Goal: Task Accomplishment & Management: Manage account settings

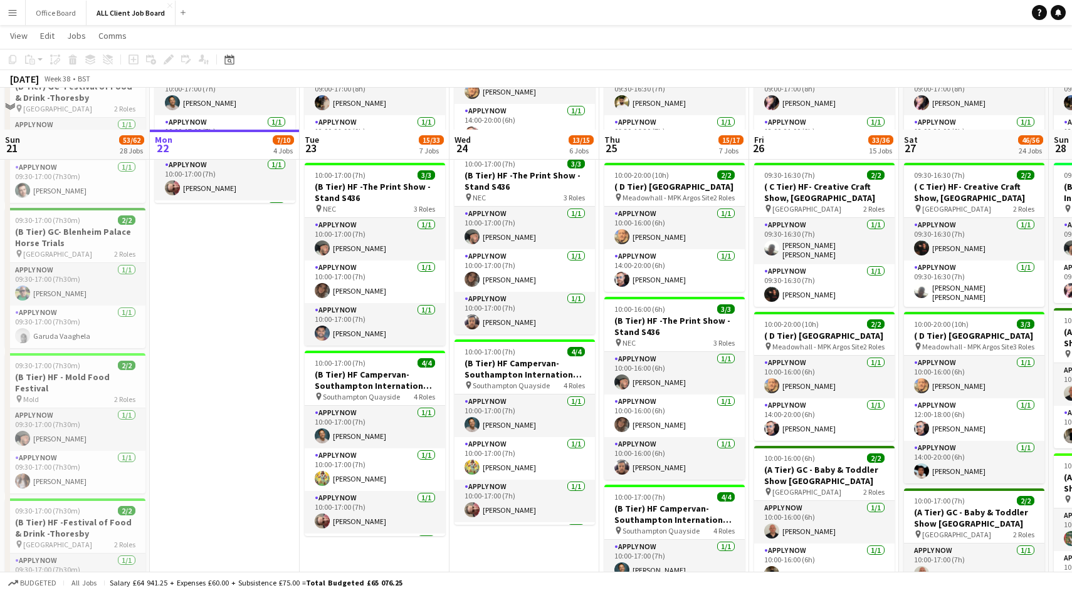
scroll to position [588, 0]
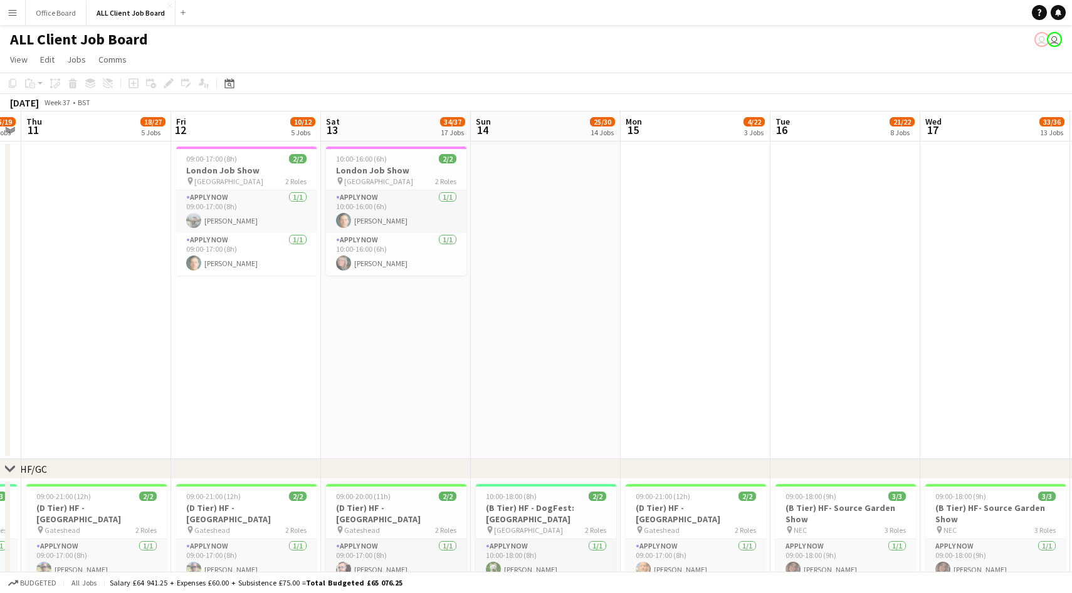
scroll to position [0, 276]
click at [18, 9] on button "Menu" at bounding box center [12, 12] width 25 height 25
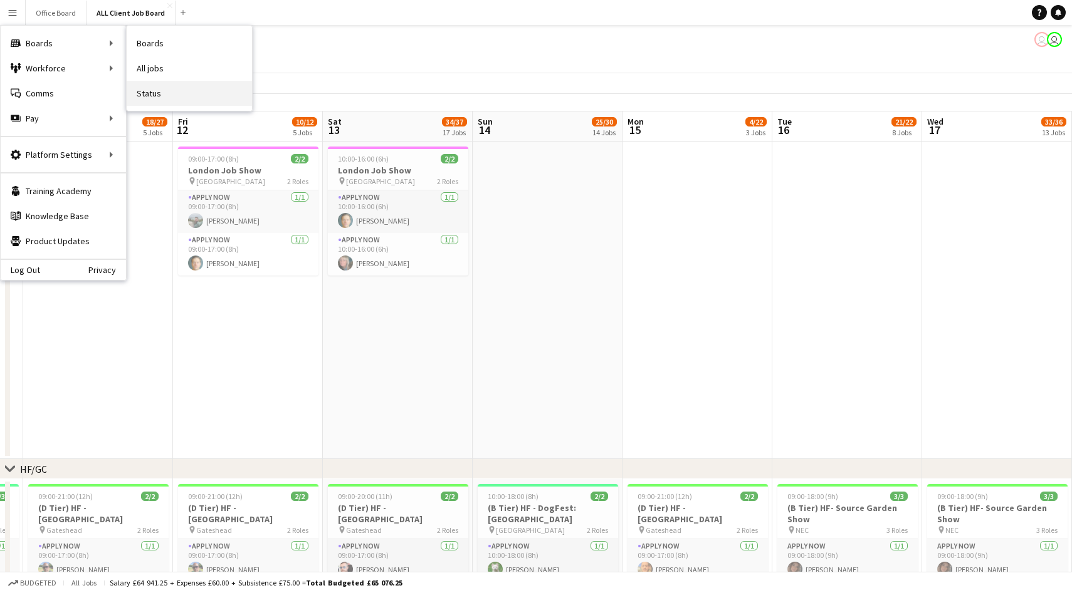
click at [159, 95] on link "Status" at bounding box center [189, 93] width 125 height 25
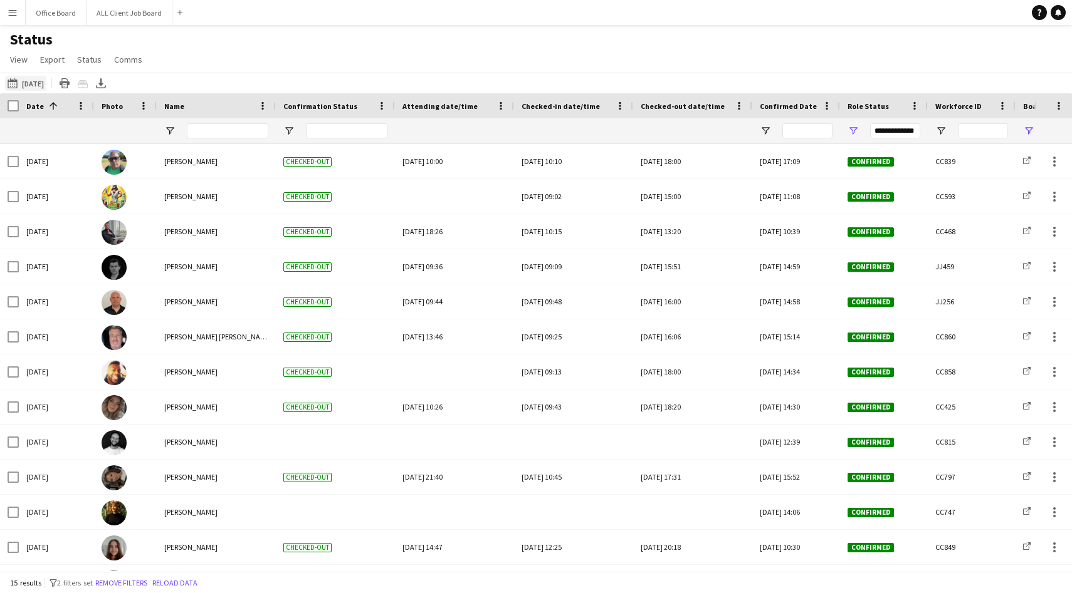
click at [40, 86] on button "[DATE] to [DATE] [DATE]" at bounding box center [25, 83] width 41 height 15
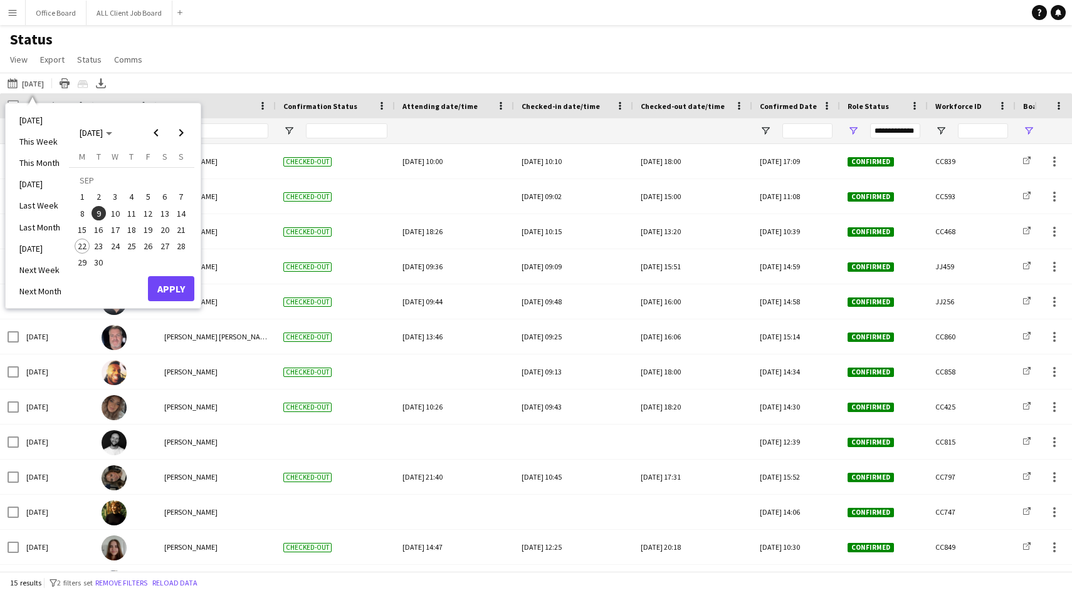
click at [86, 229] on span "15" at bounding box center [82, 229] width 15 height 15
click at [182, 231] on span "21" at bounding box center [181, 229] width 15 height 15
click at [182, 286] on button "Apply" at bounding box center [171, 288] width 46 height 25
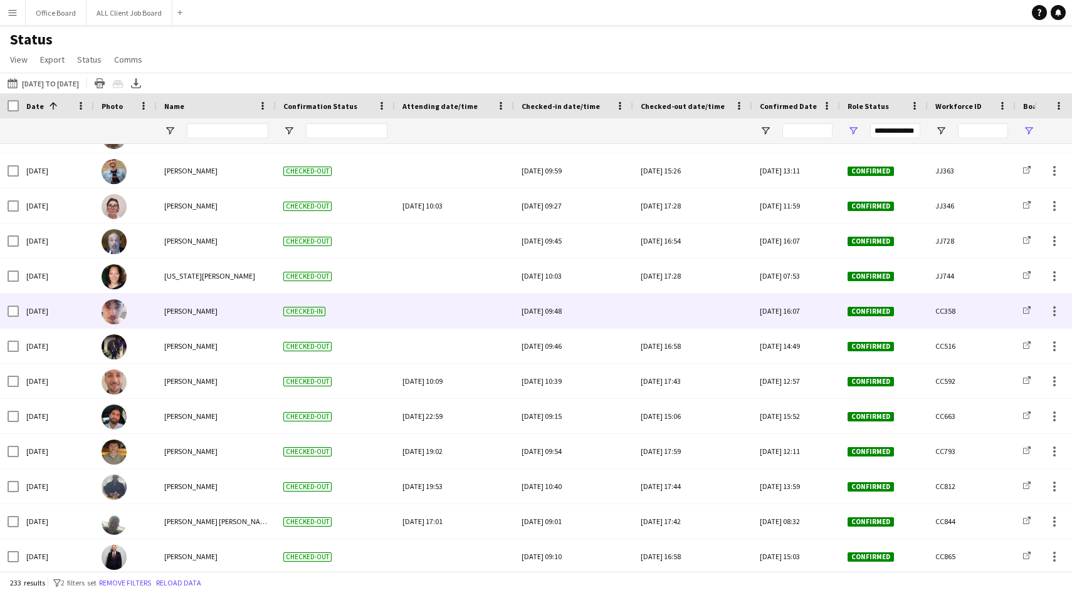
click at [670, 316] on div at bounding box center [692, 311] width 104 height 34
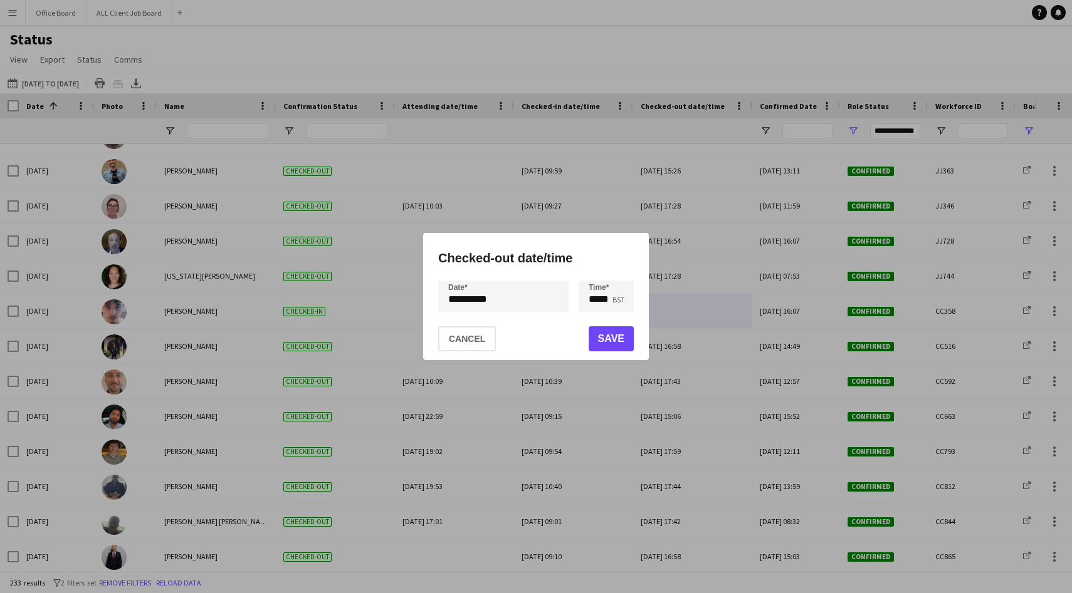
click at [508, 301] on div "**********" at bounding box center [536, 296] width 1072 height 593
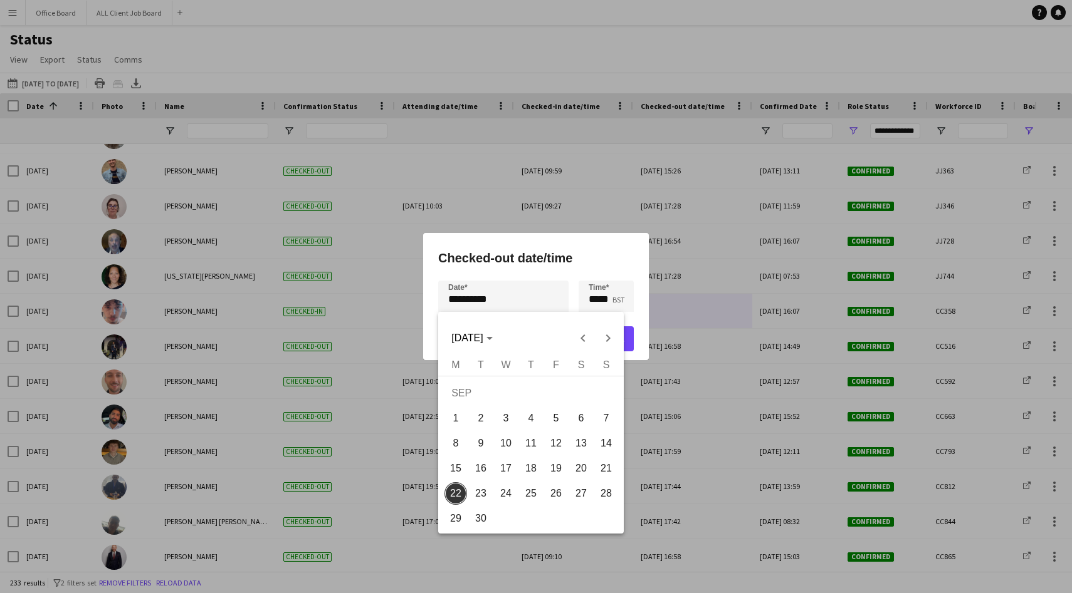
click at [578, 471] on span "20" at bounding box center [581, 468] width 23 height 23
type input "**********"
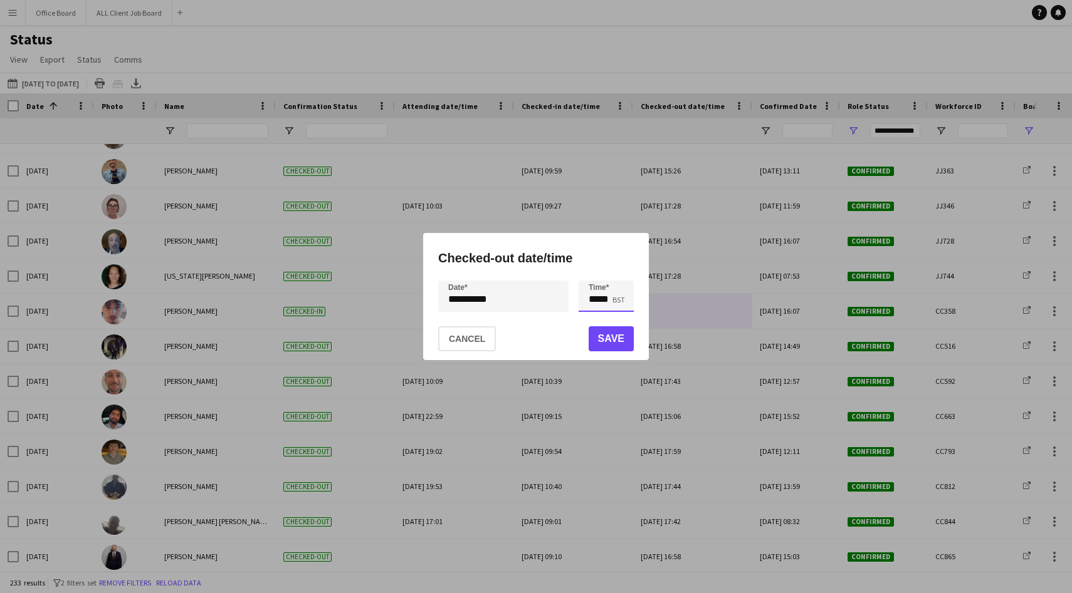
click at [605, 303] on input "*****" at bounding box center [605, 296] width 55 height 31
click at [595, 278] on div at bounding box center [593, 274] width 25 height 13
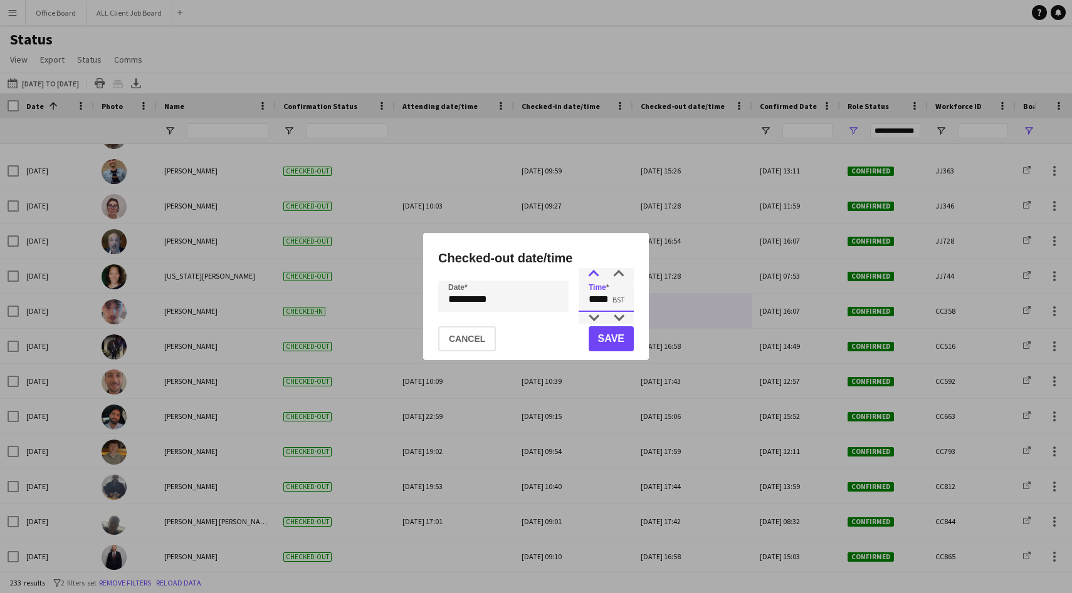
click at [595, 278] on div at bounding box center [593, 274] width 25 height 13
type input "*****"
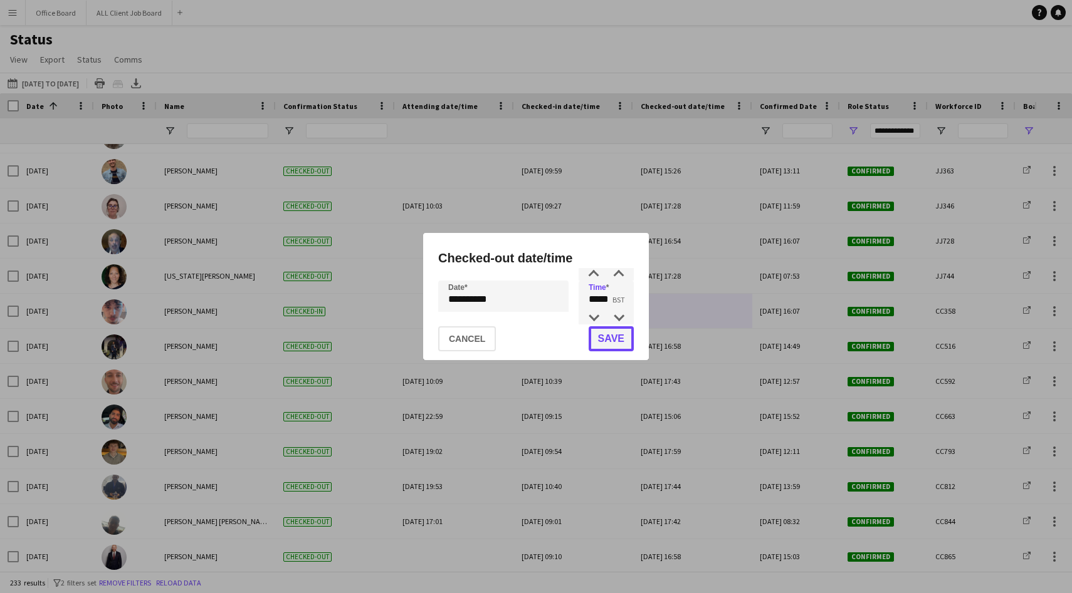
click at [610, 339] on button "Save" at bounding box center [610, 339] width 45 height 25
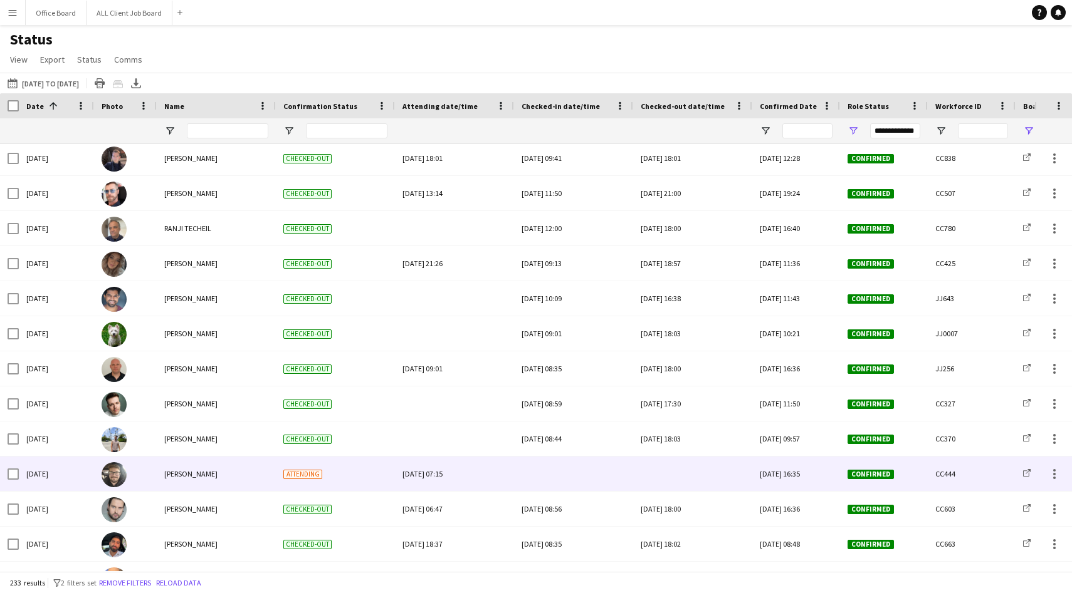
scroll to position [38, 0]
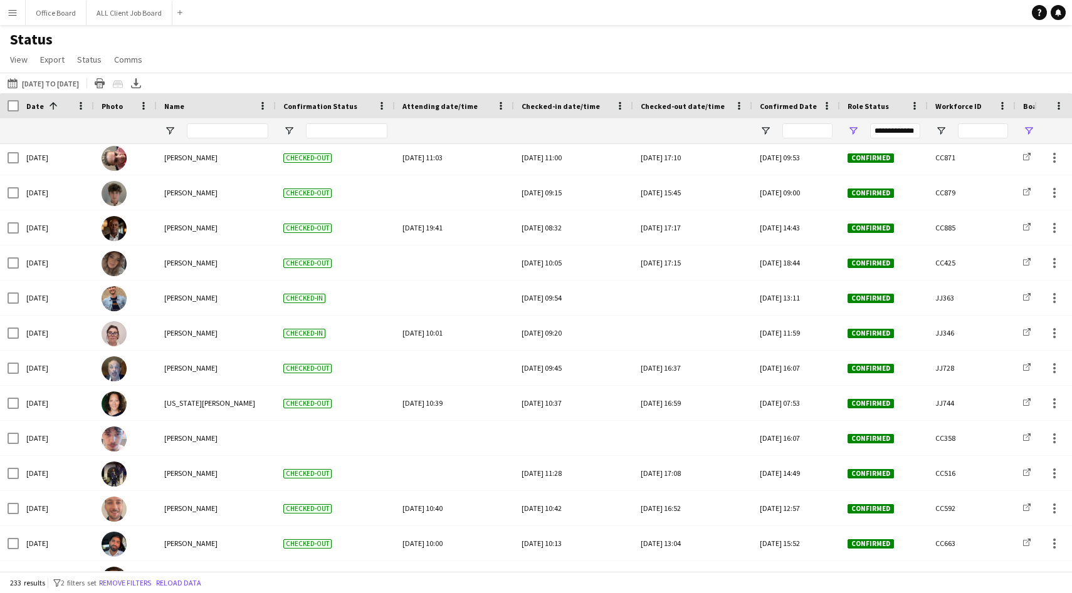
click at [12, 15] on app-icon "Menu" at bounding box center [13, 13] width 10 height 10
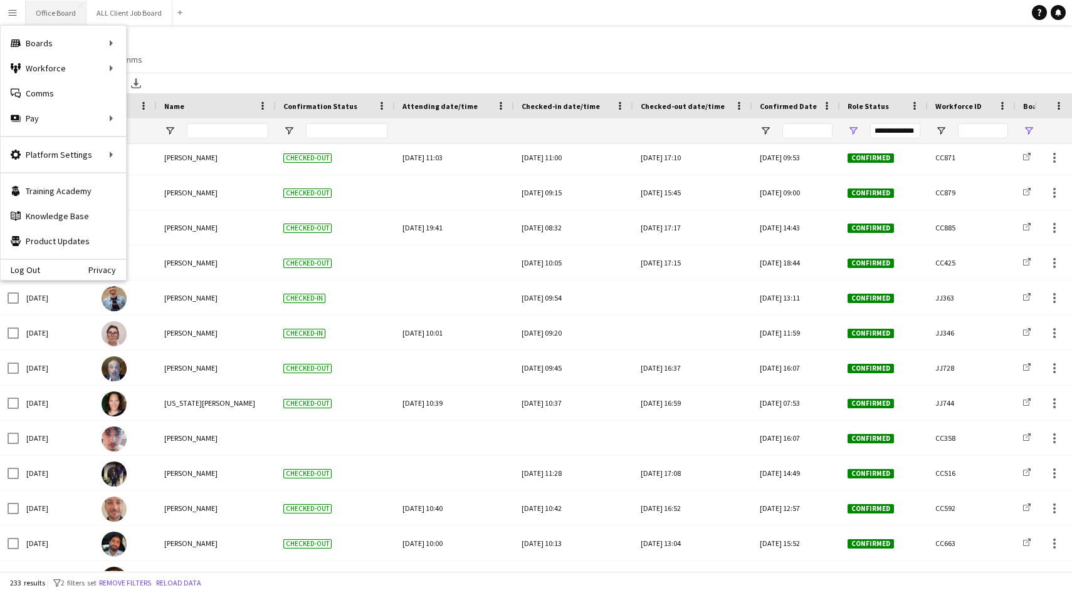
click at [41, 17] on button "Office Board Close" at bounding box center [56, 13] width 61 height 24
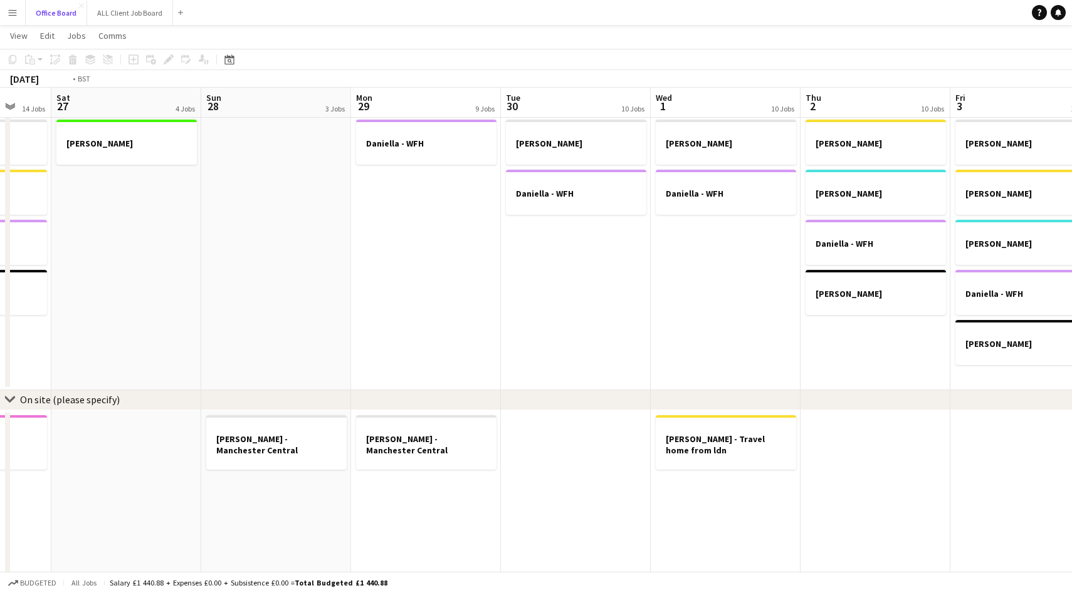
scroll to position [0, 344]
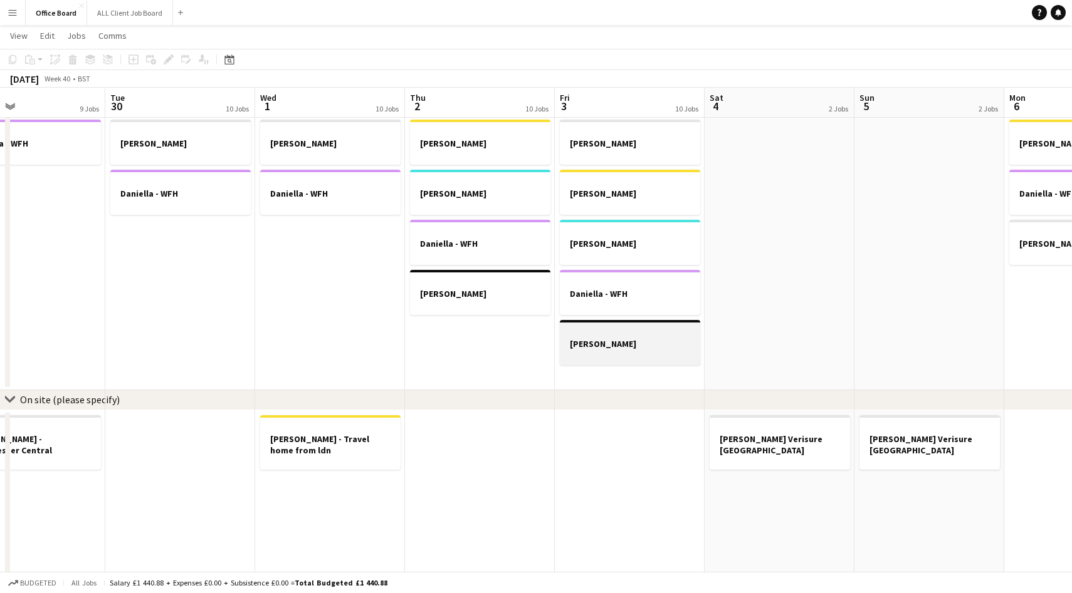
click at [624, 342] on h3 "[PERSON_NAME]" at bounding box center [630, 343] width 140 height 11
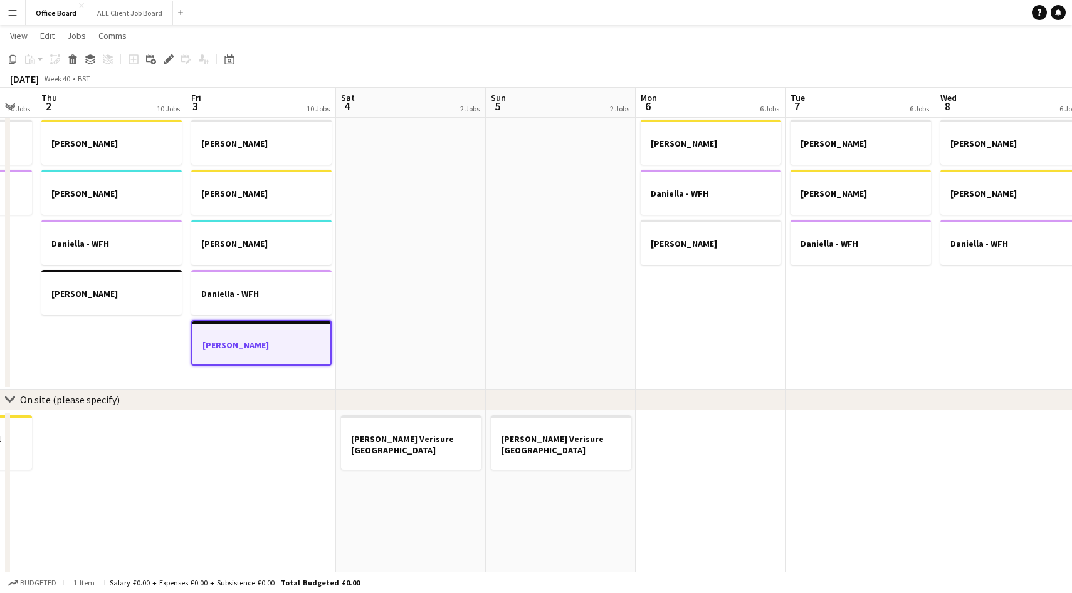
scroll to position [0, 414]
click at [741, 351] on app-date-cell "[PERSON_NAME] [PERSON_NAME] [PERSON_NAME]" at bounding box center [710, 253] width 150 height 276
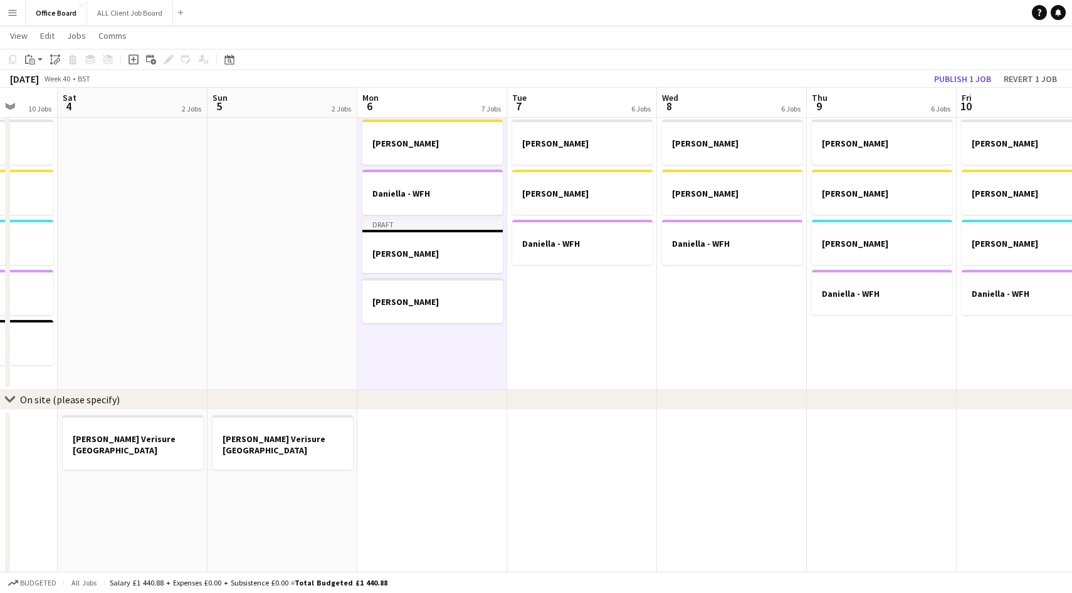
scroll to position [0, 578]
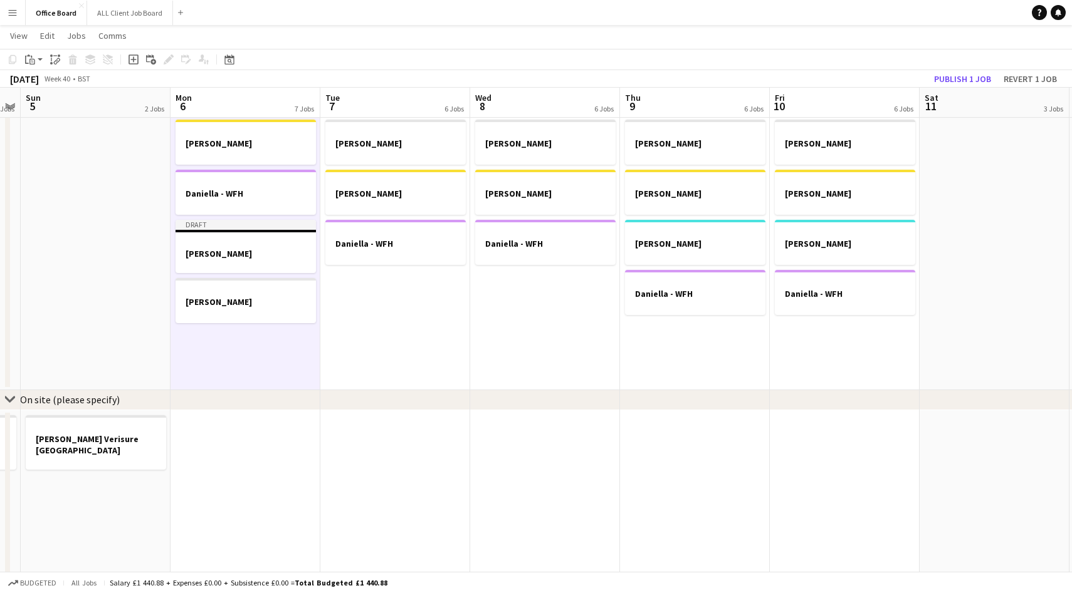
click at [690, 350] on app-date-cell "[PERSON_NAME] [PERSON_NAME] [PERSON_NAME] [PERSON_NAME] - WFH" at bounding box center [695, 253] width 150 height 276
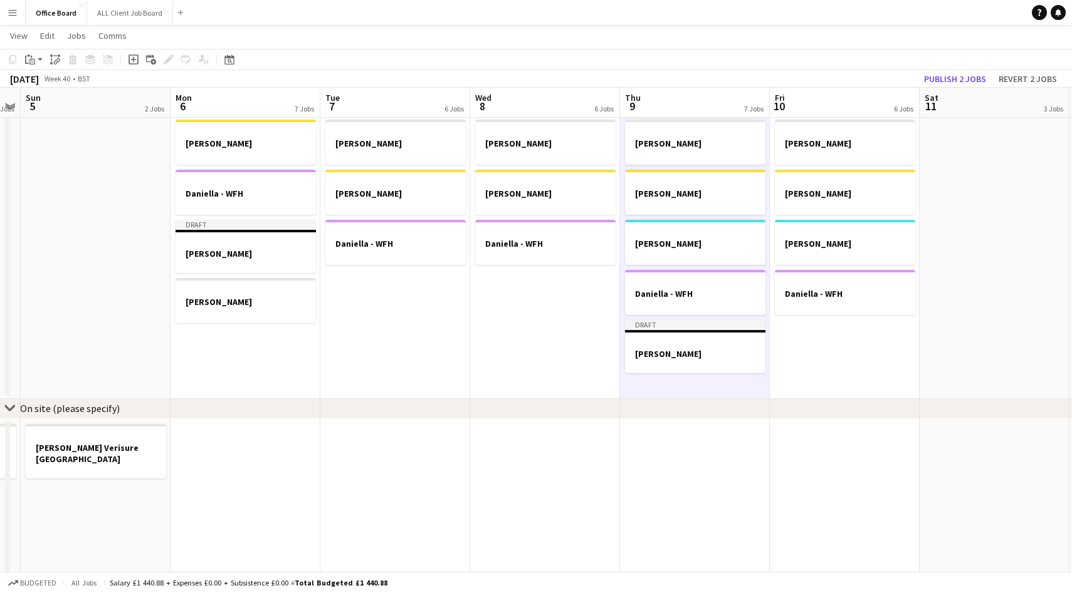
click at [847, 353] on app-date-cell "[PERSON_NAME] [PERSON_NAME] [PERSON_NAME] [PERSON_NAME] - WFH" at bounding box center [845, 257] width 150 height 285
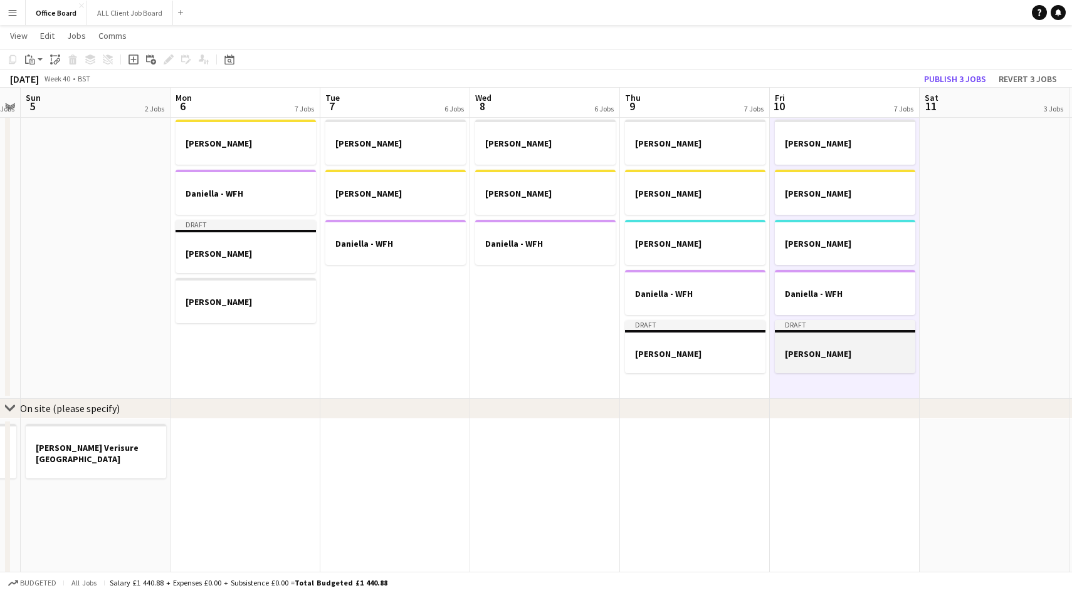
click at [852, 351] on h3 "[PERSON_NAME]" at bounding box center [845, 353] width 140 height 11
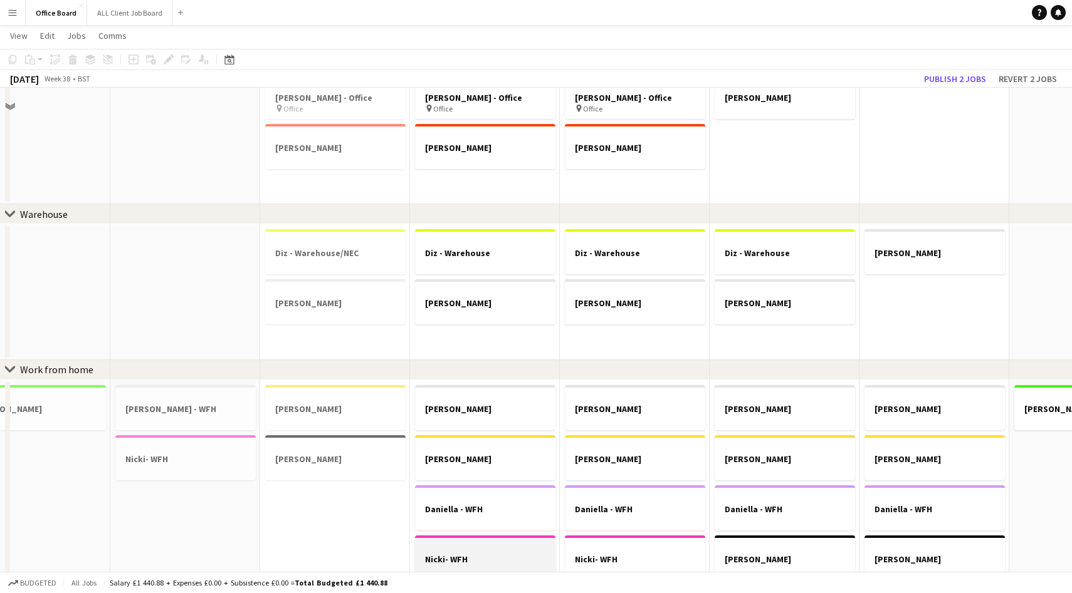
scroll to position [0, 0]
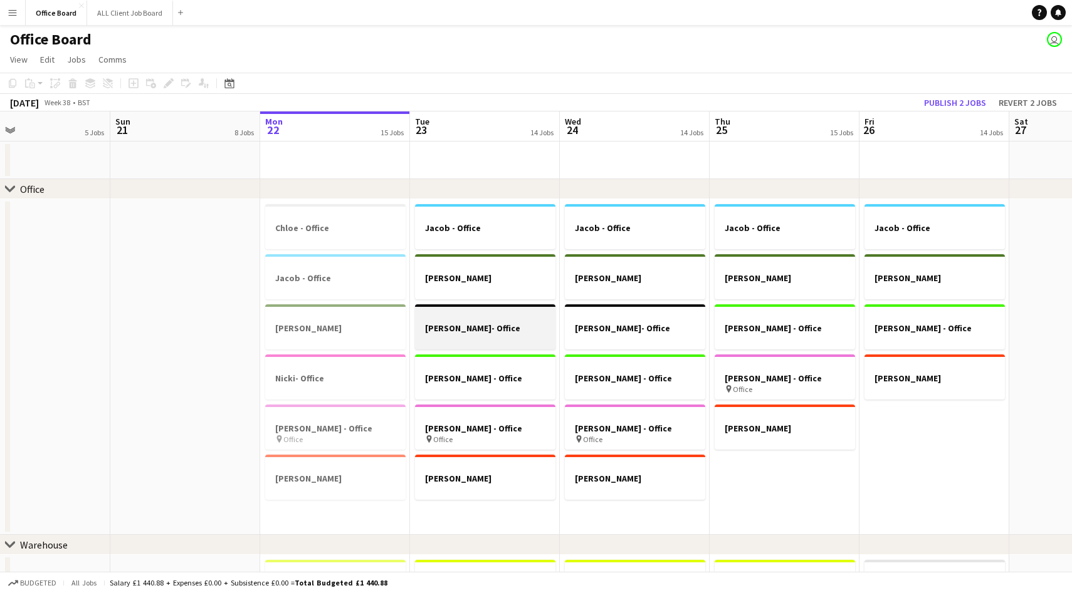
click at [526, 324] on h3 "[PERSON_NAME]- Office" at bounding box center [485, 328] width 140 height 11
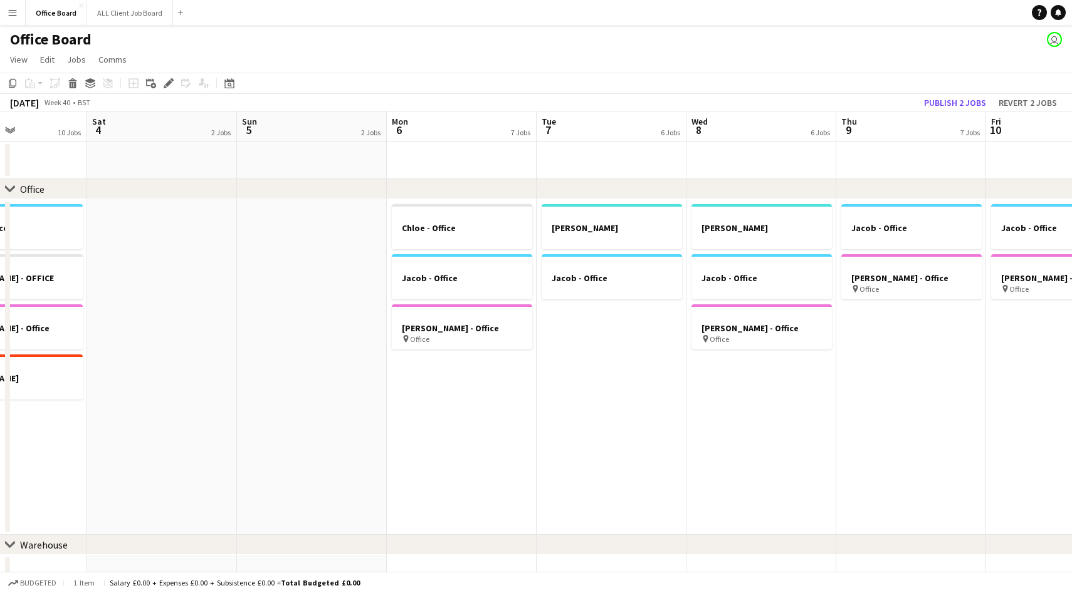
scroll to position [0, 533]
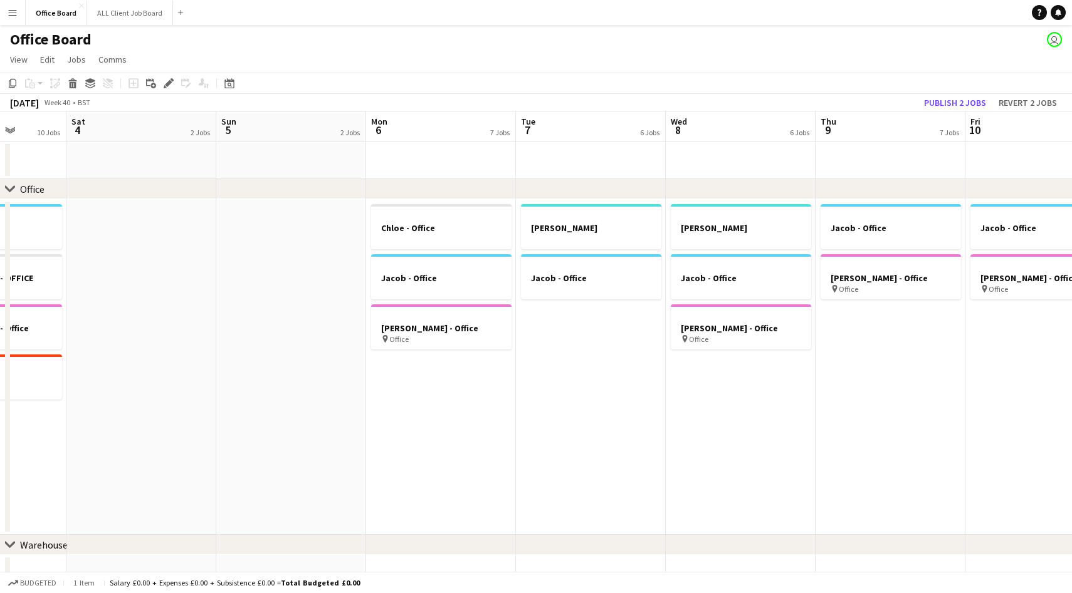
click at [587, 414] on app-date-cell "[PERSON_NAME] - Office" at bounding box center [591, 367] width 150 height 336
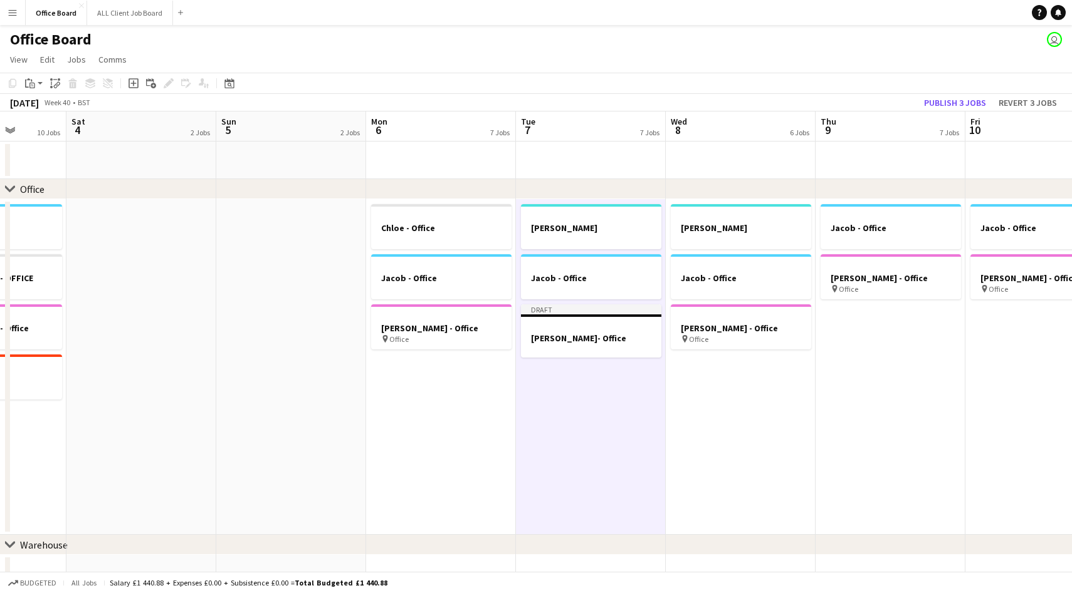
click at [755, 387] on app-date-cell "[PERSON_NAME] - Office [PERSON_NAME] - Office pin Office" at bounding box center [741, 367] width 150 height 336
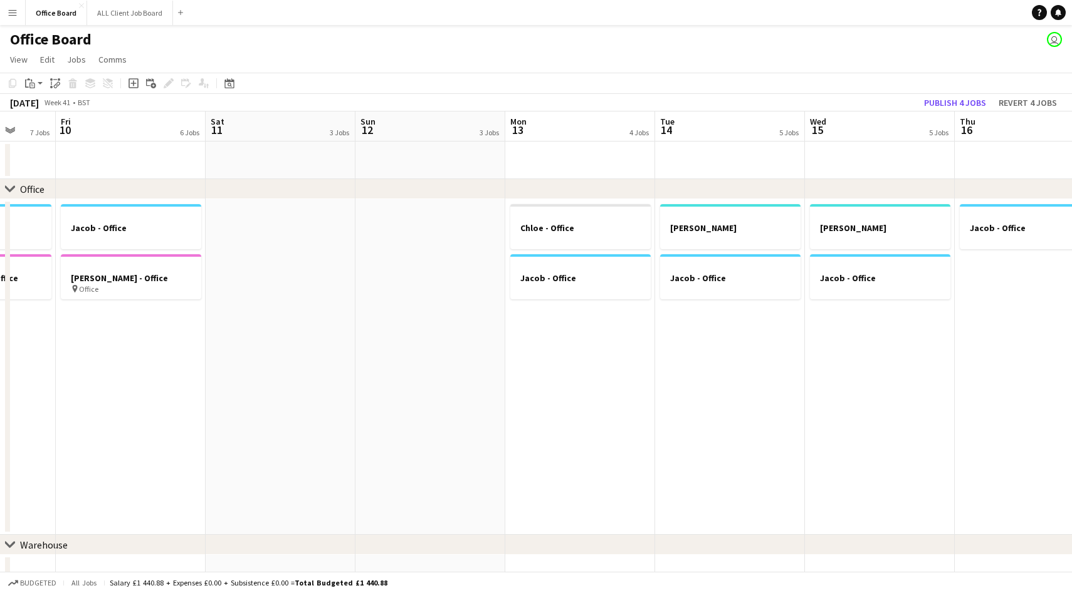
scroll to position [0, 544]
click at [726, 382] on app-date-cell "[PERSON_NAME] - Office" at bounding box center [729, 367] width 150 height 336
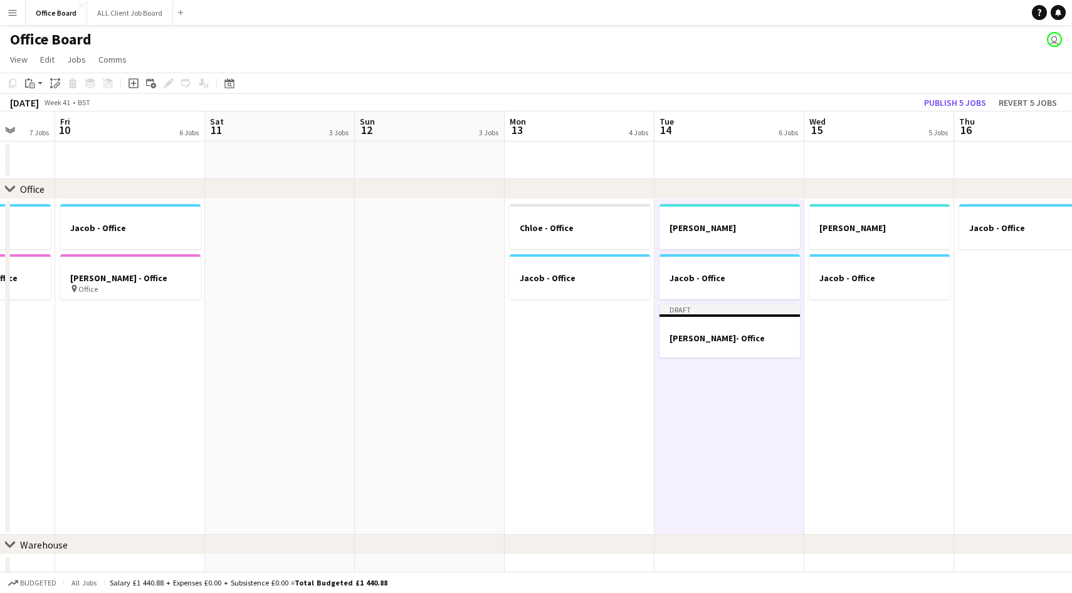
click at [872, 370] on app-date-cell "[PERSON_NAME] - Office" at bounding box center [879, 367] width 150 height 336
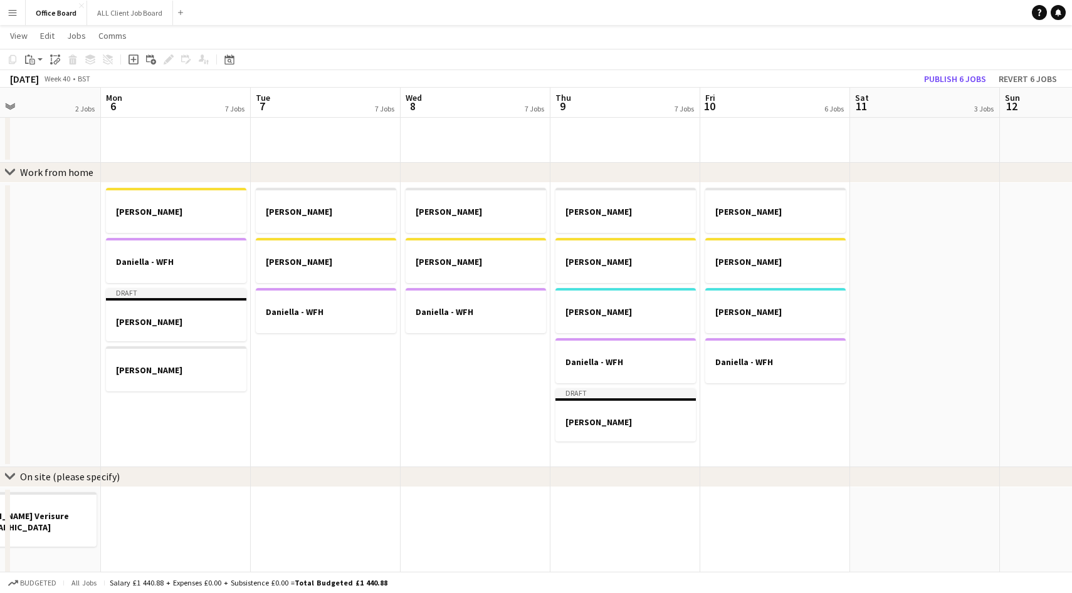
scroll to position [567, 0]
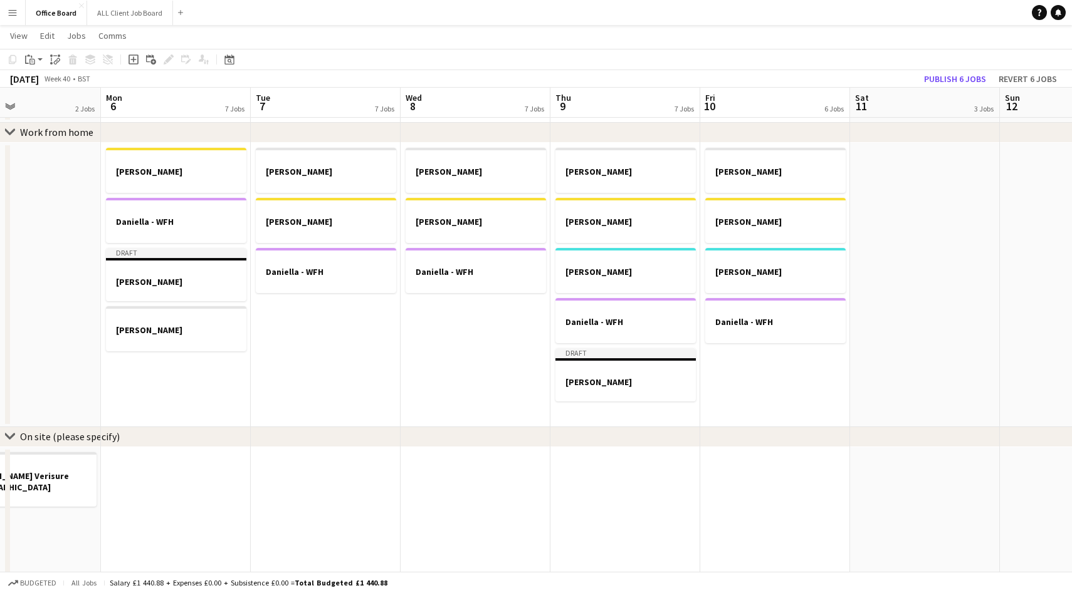
click at [201, 303] on app-date-cell "[PERSON_NAME] [PERSON_NAME] - WFH Draft [PERSON_NAME] [PERSON_NAME]" at bounding box center [176, 285] width 150 height 285
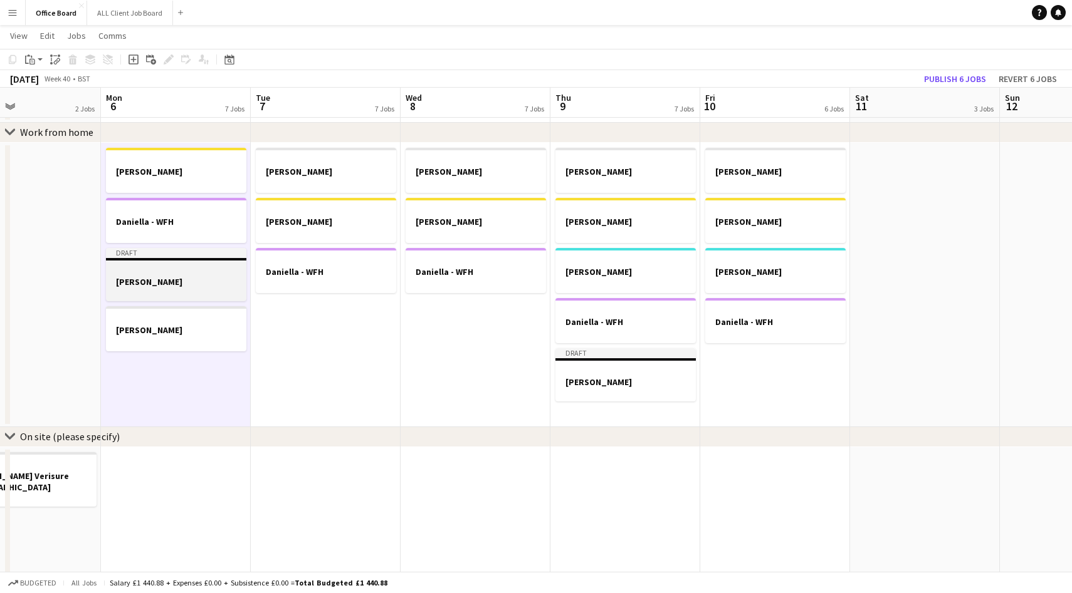
click at [204, 285] on h3 "[PERSON_NAME]" at bounding box center [176, 281] width 140 height 11
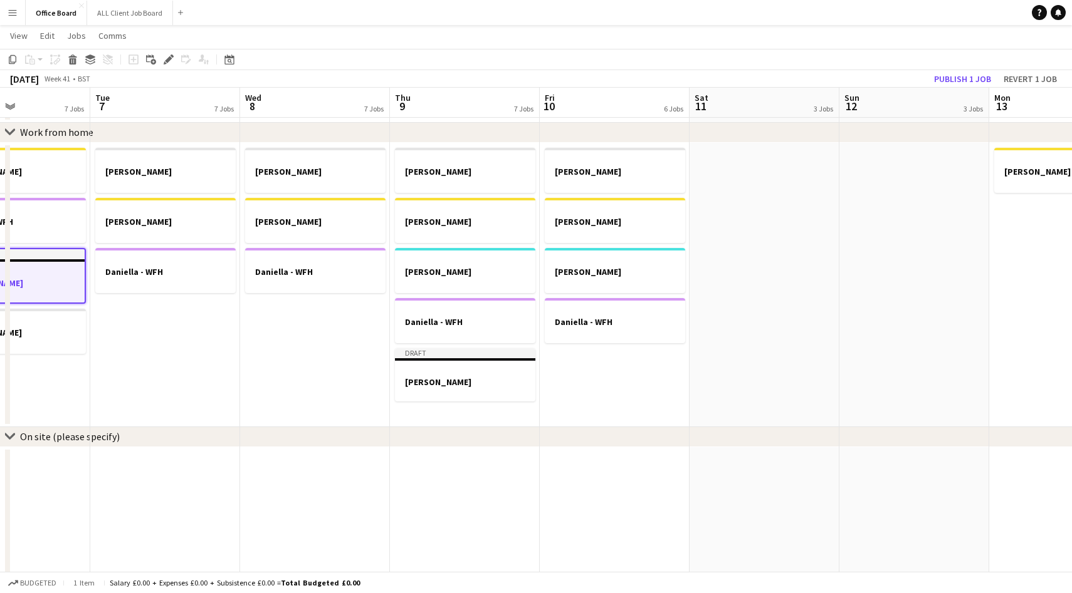
scroll to position [0, 448]
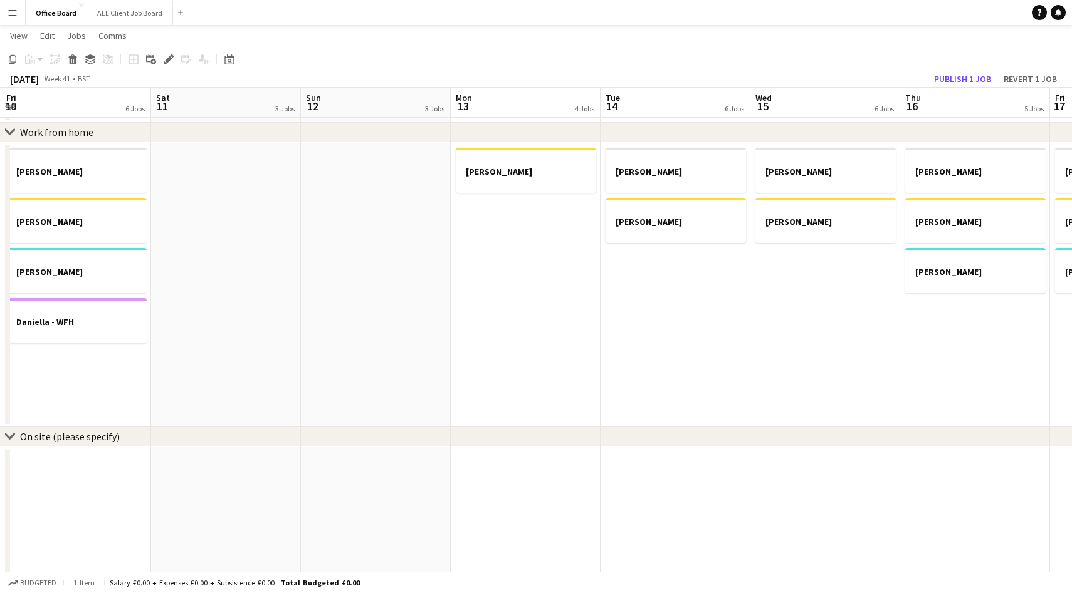
click at [496, 298] on app-date-cell "[PERSON_NAME]" at bounding box center [526, 285] width 150 height 285
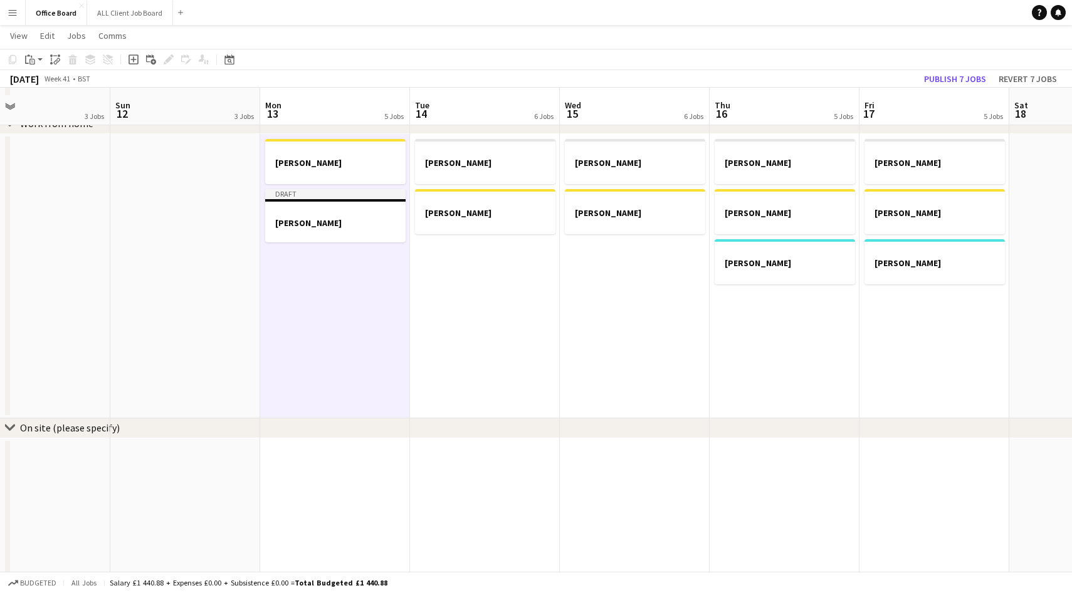
scroll to position [583, 0]
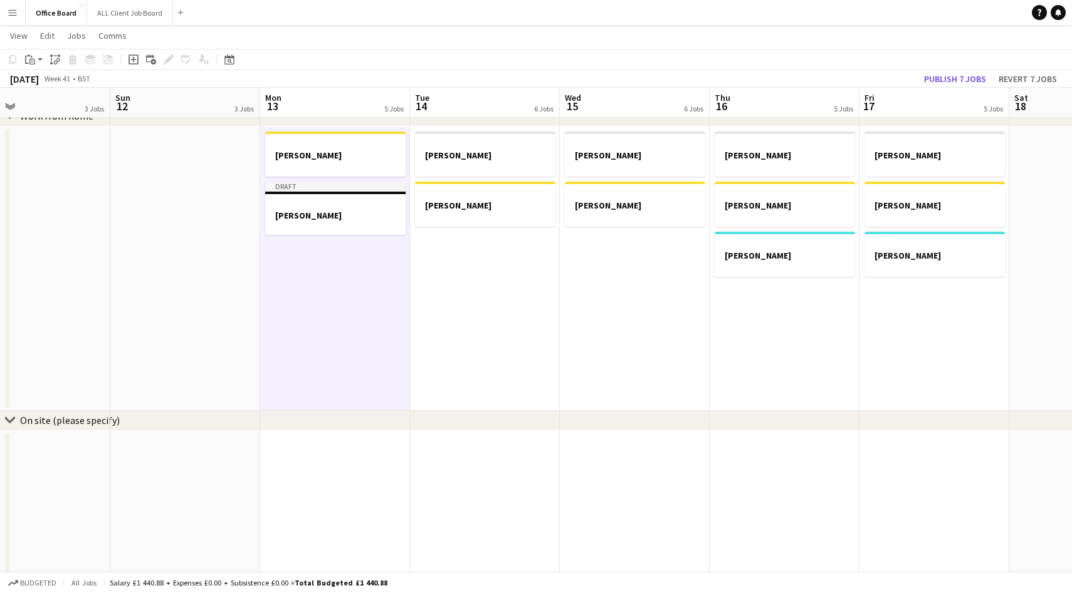
click at [787, 337] on app-date-cell "[PERSON_NAME] [PERSON_NAME] - WFH [PERSON_NAME]" at bounding box center [784, 269] width 150 height 285
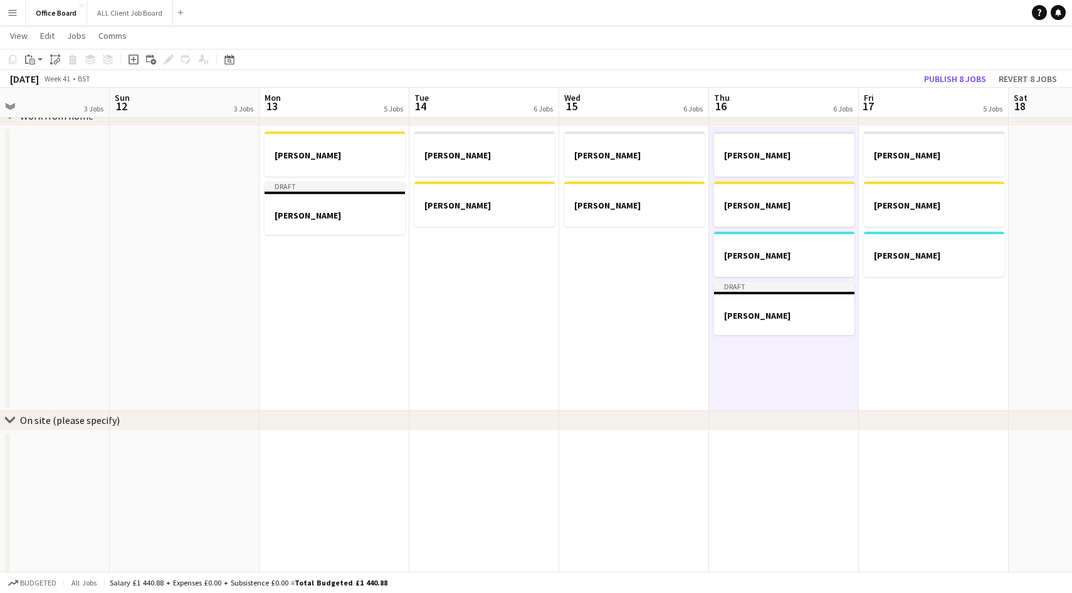
click at [934, 325] on app-date-cell "[PERSON_NAME] [PERSON_NAME] - WFH [PERSON_NAME]" at bounding box center [934, 269] width 150 height 285
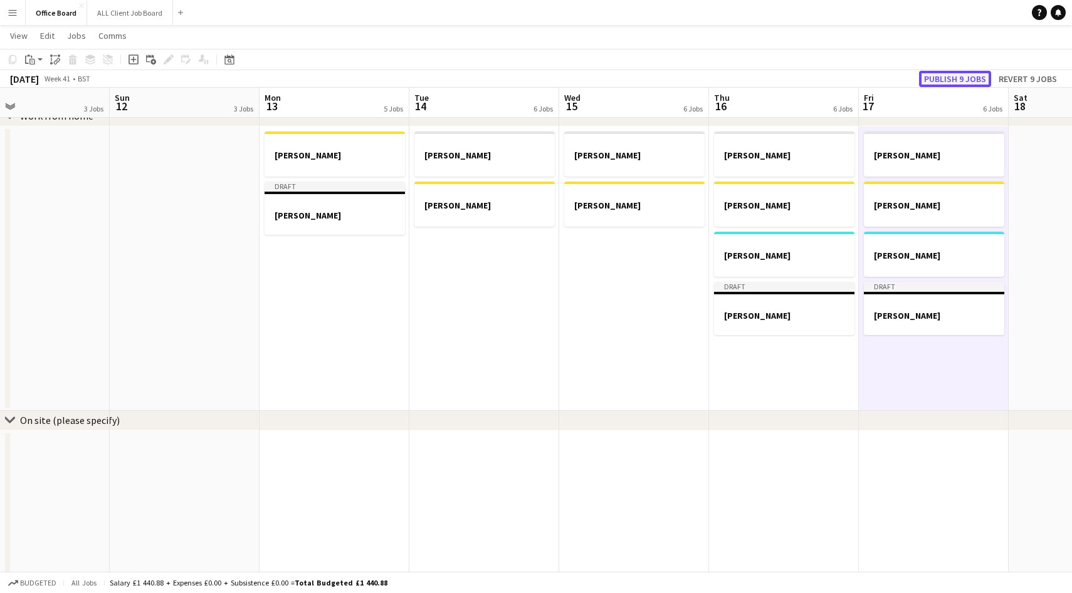
click at [946, 78] on button "Publish 9 jobs" at bounding box center [955, 79] width 72 height 16
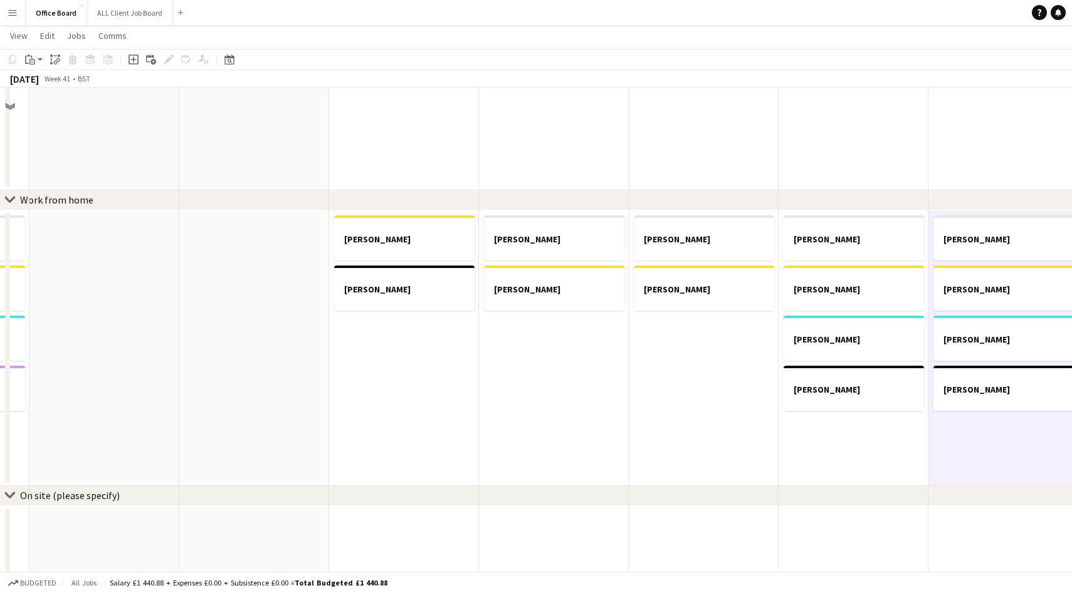
scroll to position [516, 0]
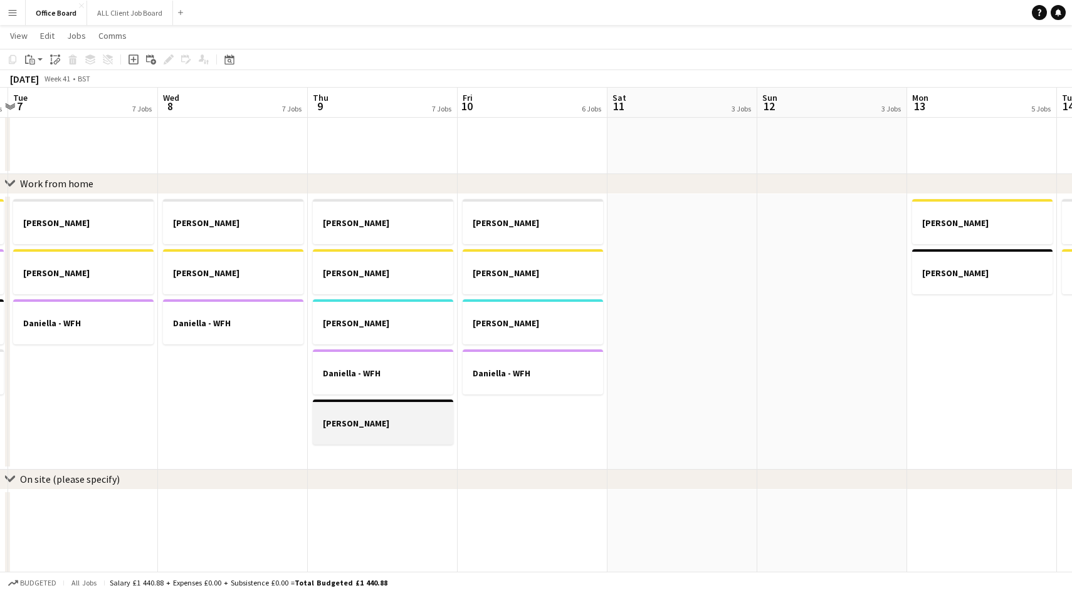
click at [416, 425] on h3 "[PERSON_NAME]" at bounding box center [383, 423] width 140 height 11
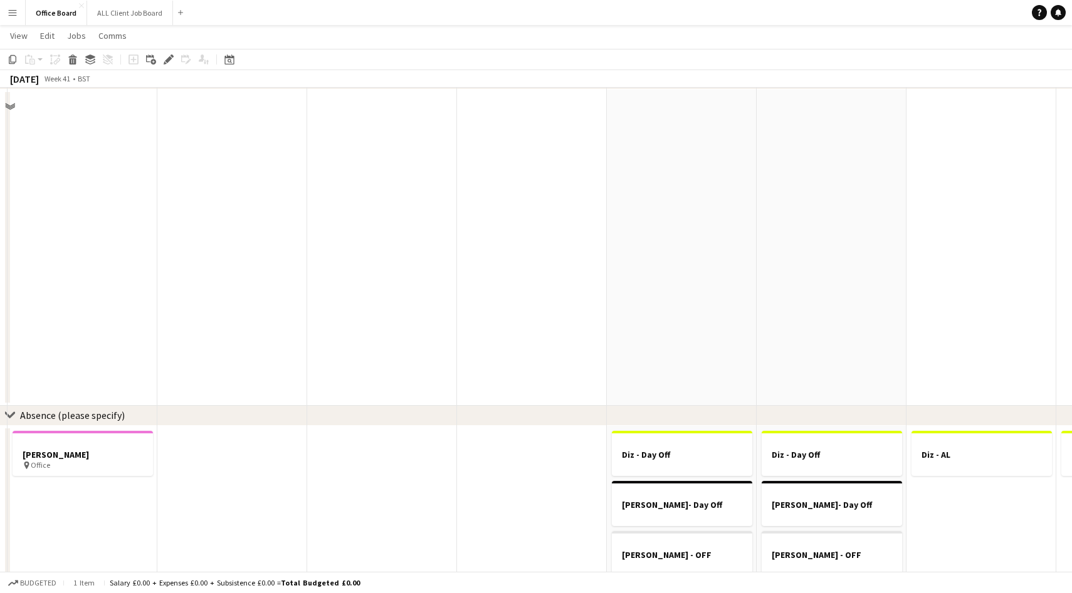
scroll to position [918, 0]
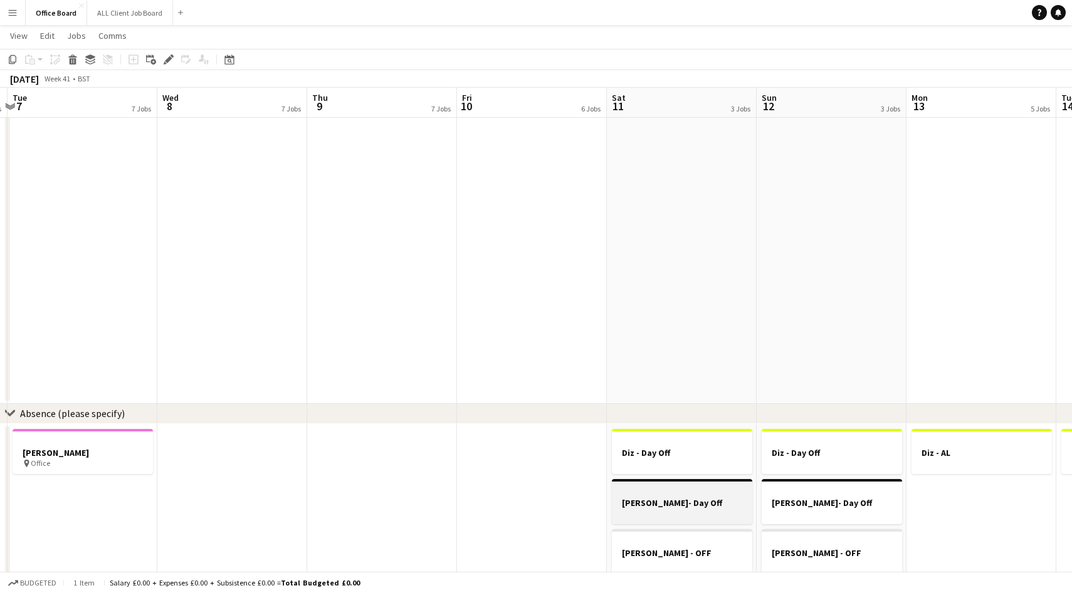
click at [654, 484] on app-job-card "[PERSON_NAME]- Day Off" at bounding box center [682, 501] width 140 height 45
click at [530, 485] on app-date-cell at bounding box center [532, 562] width 150 height 276
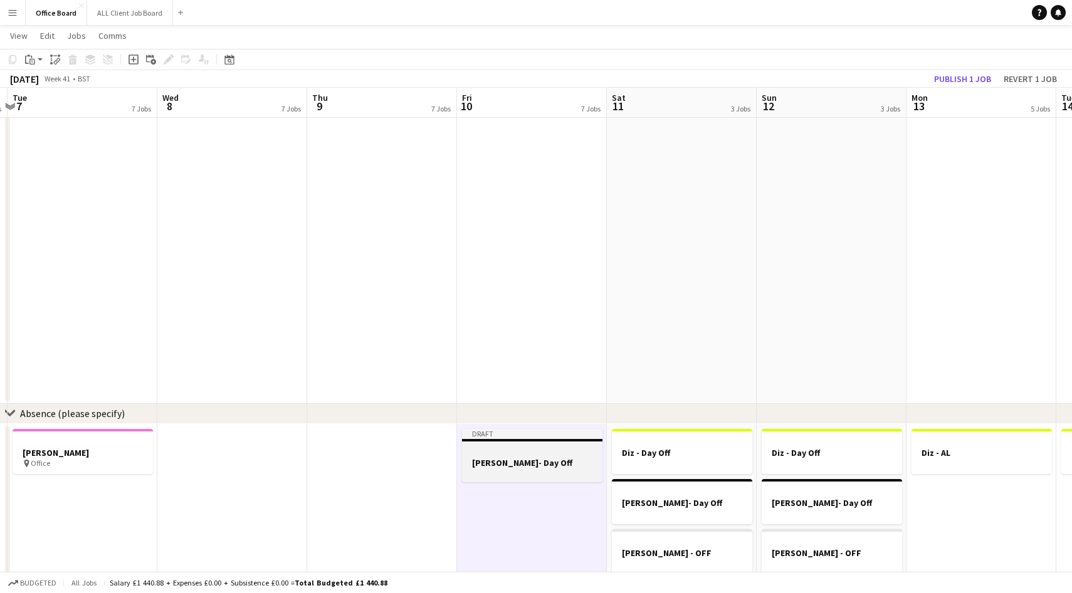
click at [529, 464] on h3 "[PERSON_NAME]- Day Off" at bounding box center [532, 462] width 140 height 11
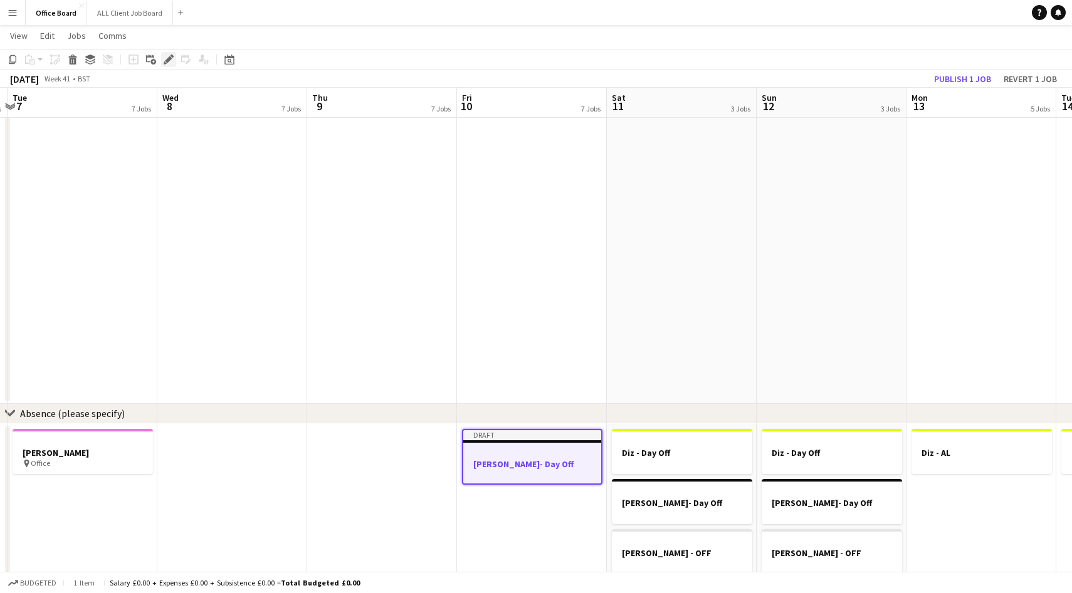
click at [165, 58] on icon "Edit" at bounding box center [169, 60] width 10 height 10
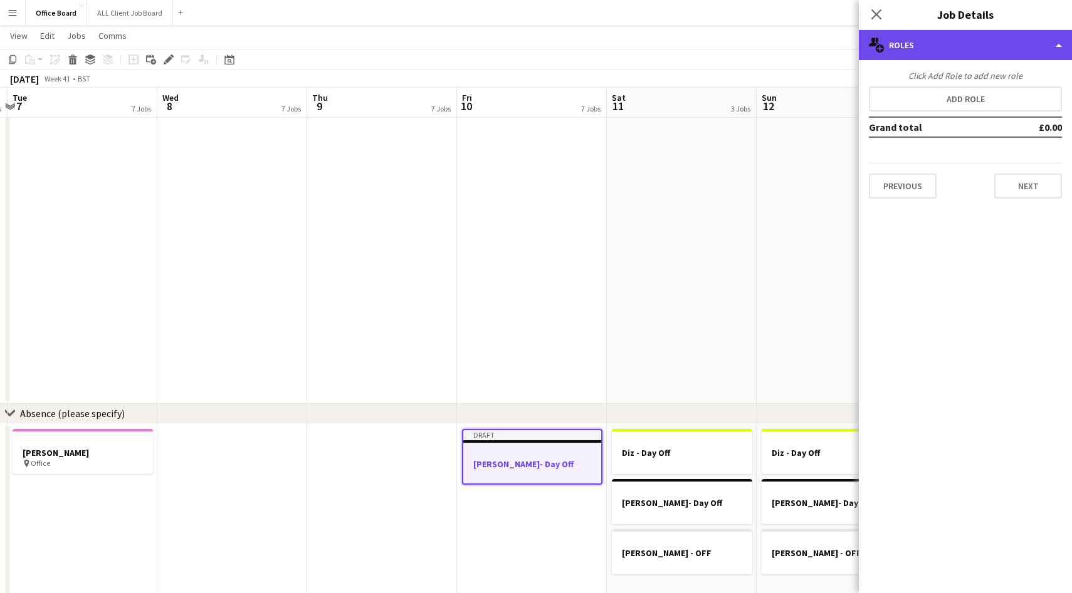
click at [965, 53] on div "multiple-users-add Roles" at bounding box center [965, 45] width 213 height 30
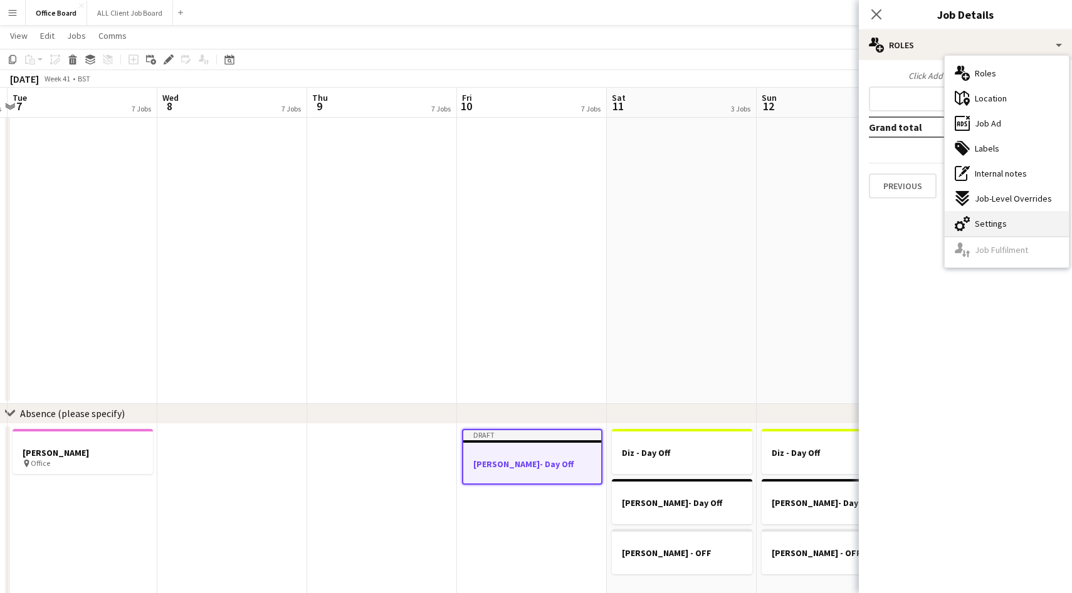
click at [1008, 225] on div "cog-double-3 Settings" at bounding box center [1006, 223] width 124 height 25
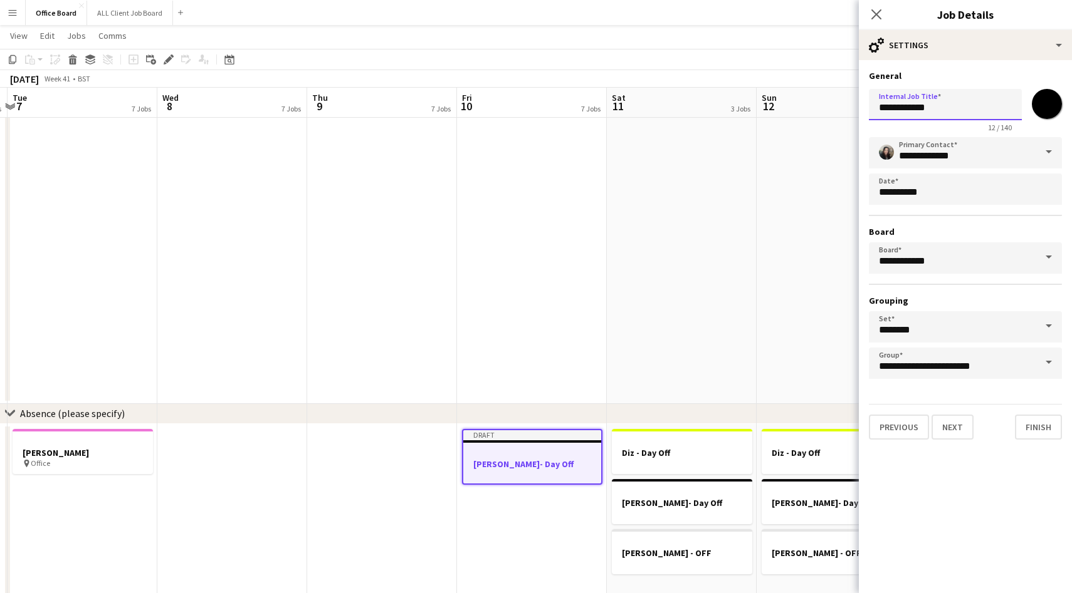
drag, startPoint x: 936, startPoint y: 115, endPoint x: 899, endPoint y: 112, distance: 37.1
click at [899, 112] on input "**********" at bounding box center [945, 104] width 153 height 31
type input "*********"
click at [874, 18] on icon "Close pop-in" at bounding box center [876, 14] width 12 height 12
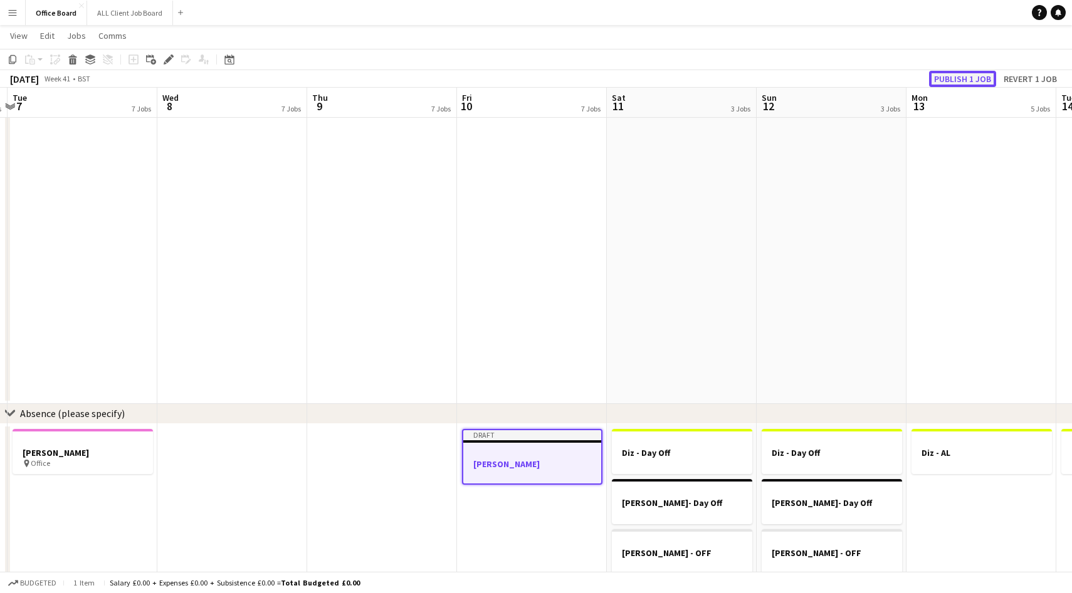
click at [948, 75] on button "Publish 1 job" at bounding box center [962, 79] width 67 height 16
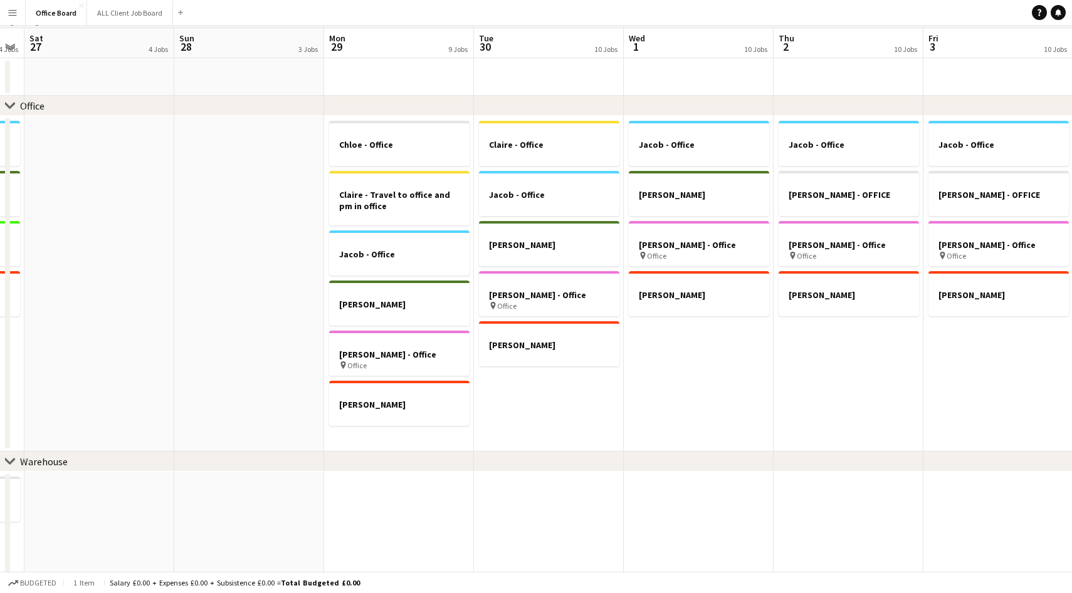
scroll to position [0, 0]
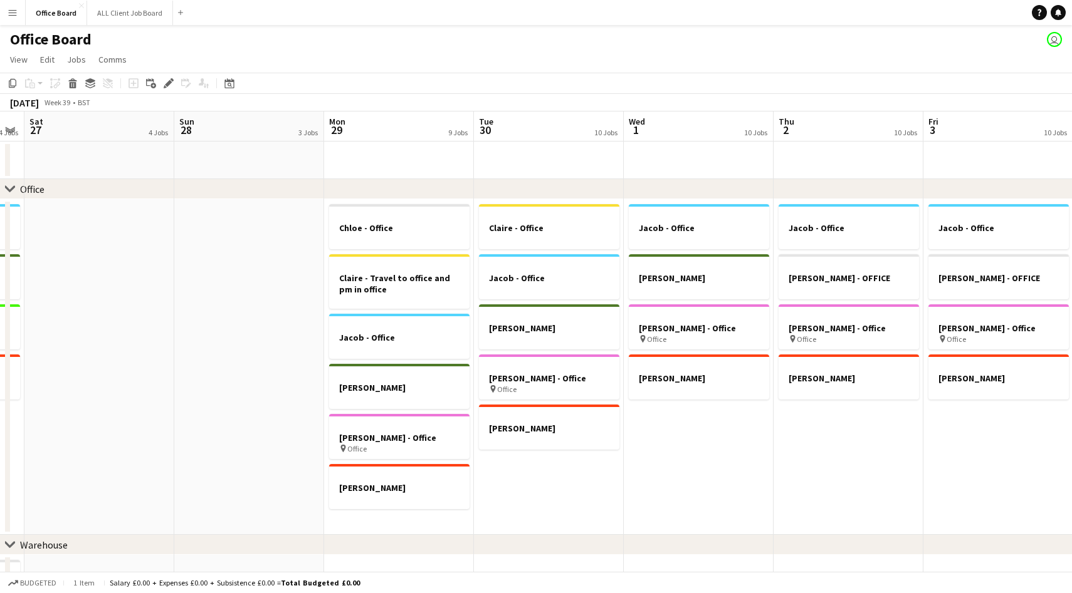
click at [639, 179] on app-date-cell at bounding box center [699, 161] width 150 height 38
click at [59, 9] on button "Office Board Close" at bounding box center [56, 13] width 61 height 24
